Goal: Transaction & Acquisition: Obtain resource

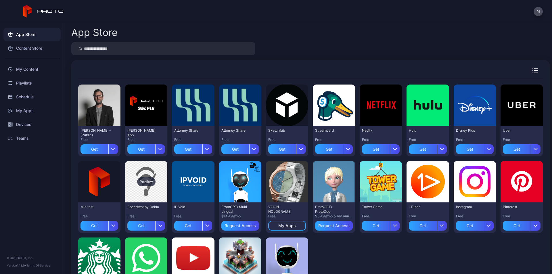
click at [152, 175] on div "Preview" at bounding box center [146, 181] width 42 height 41
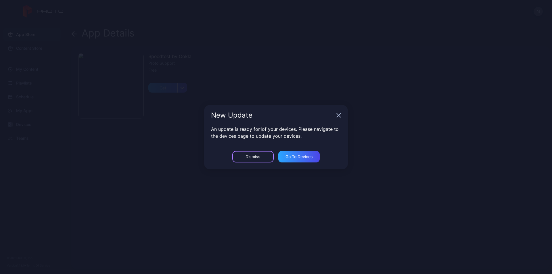
click at [254, 155] on div "Dismiss" at bounding box center [253, 156] width 15 height 5
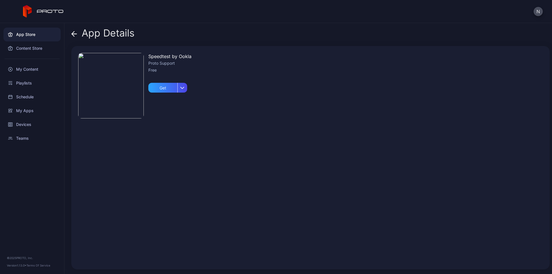
click at [98, 72] on img at bounding box center [111, 86] width 66 height 66
click at [166, 88] on div "Get" at bounding box center [162, 88] width 29 height 10
click at [27, 45] on div "Content Store" at bounding box center [31, 48] width 57 height 14
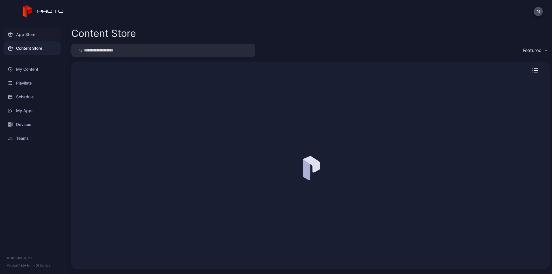
click at [30, 37] on div "App Store" at bounding box center [31, 35] width 57 height 14
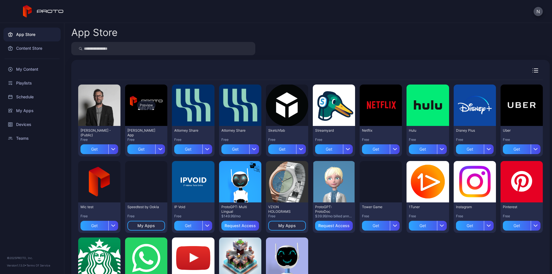
click at [139, 103] on div "Preview" at bounding box center [146, 105] width 18 height 9
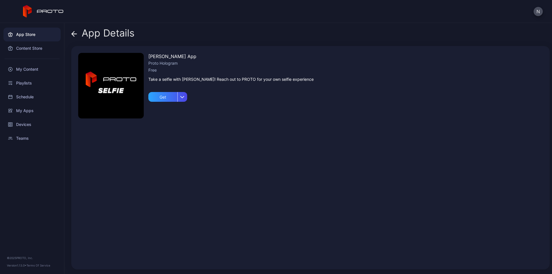
click at [120, 88] on img at bounding box center [111, 86] width 66 height 66
click at [181, 98] on icon "button" at bounding box center [182, 97] width 4 height 2
click at [129, 93] on img at bounding box center [111, 86] width 66 height 66
click at [163, 97] on div "Get" at bounding box center [162, 97] width 29 height 10
click at [177, 95] on div "My Apps" at bounding box center [167, 97] width 39 height 10
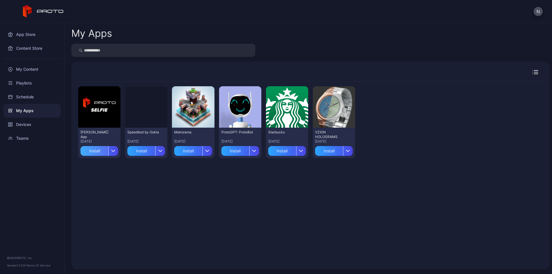
click at [91, 151] on div "Install" at bounding box center [95, 151] width 28 height 10
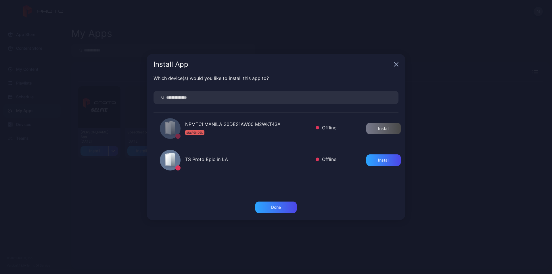
click at [396, 63] on icon "button" at bounding box center [396, 64] width 5 height 5
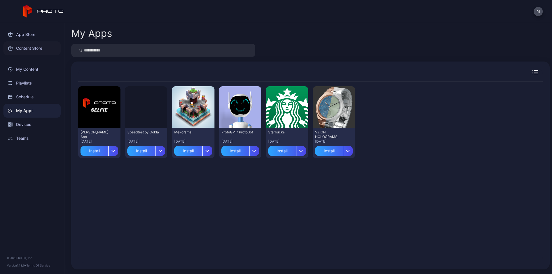
click at [25, 48] on div "Content Store" at bounding box center [31, 48] width 57 height 14
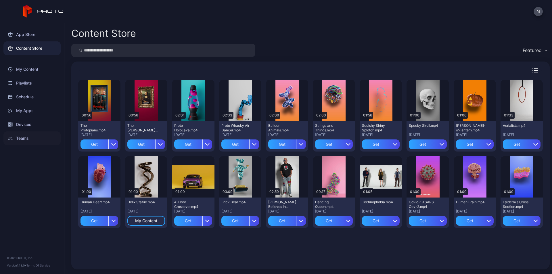
click at [29, 139] on div "Teams" at bounding box center [31, 138] width 57 height 14
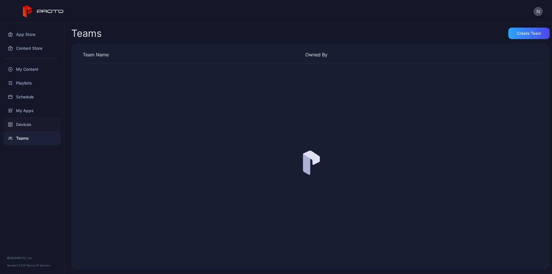
click at [30, 120] on div "Devices" at bounding box center [31, 125] width 57 height 14
